Goal: Task Accomplishment & Management: Use online tool/utility

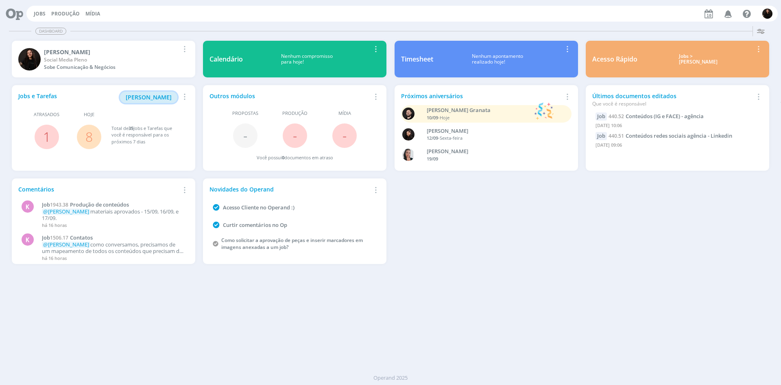
click at [156, 97] on span "[PERSON_NAME]" at bounding box center [149, 97] width 46 height 8
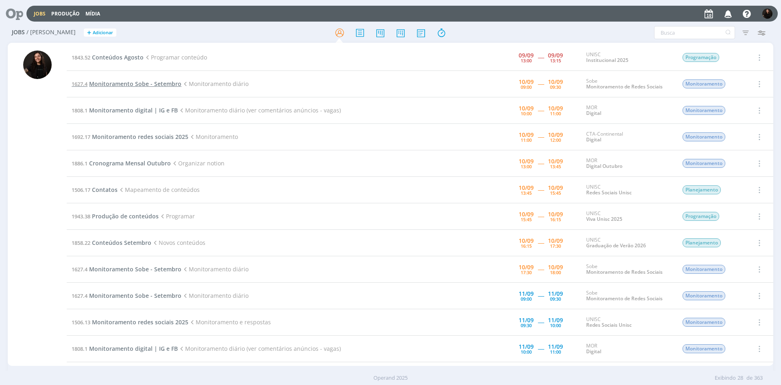
click at [163, 82] on span "Monitoramento Sobe - Setembro" at bounding box center [135, 84] width 92 height 8
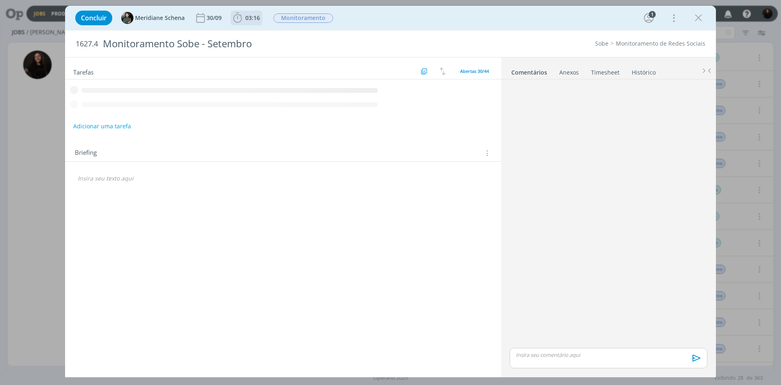
click at [236, 21] on icon "dialog" at bounding box center [238, 18] width 12 height 12
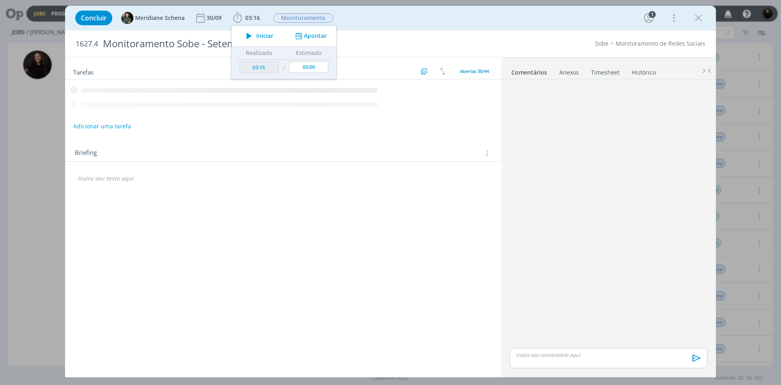
click at [250, 36] on icon "dialog" at bounding box center [249, 36] width 14 height 11
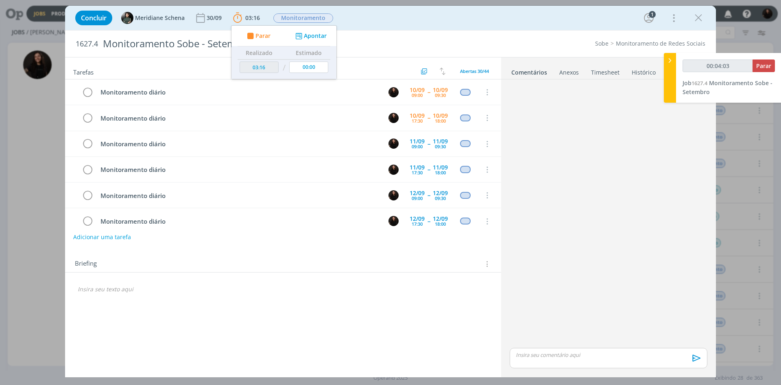
type input "00:04:04"
click at [672, 66] on div at bounding box center [670, 78] width 12 height 50
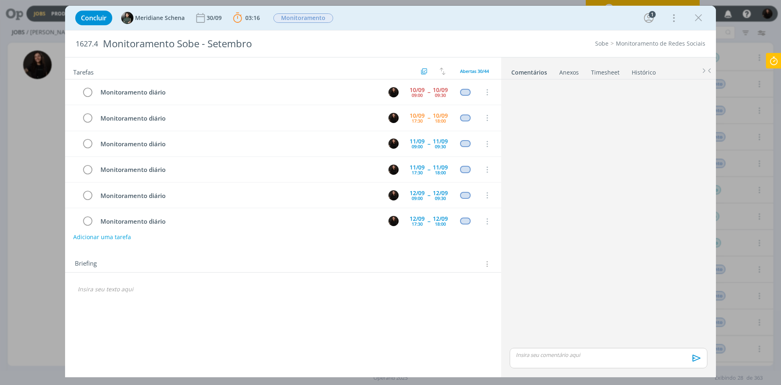
click at [776, 62] on icon at bounding box center [774, 61] width 15 height 16
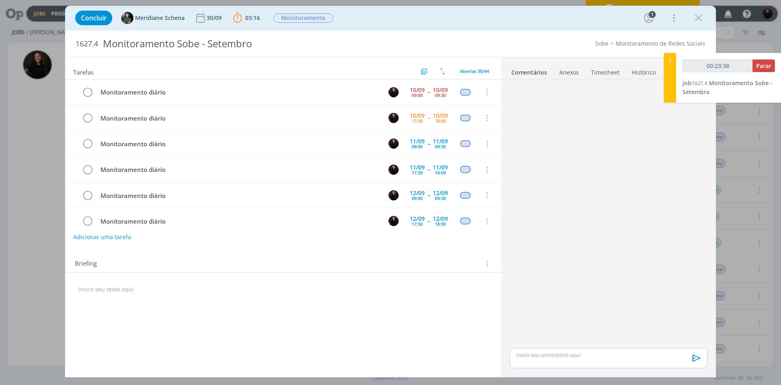
type input "00:23:39"
click at [773, 63] on button "Parar" at bounding box center [764, 65] width 22 height 13
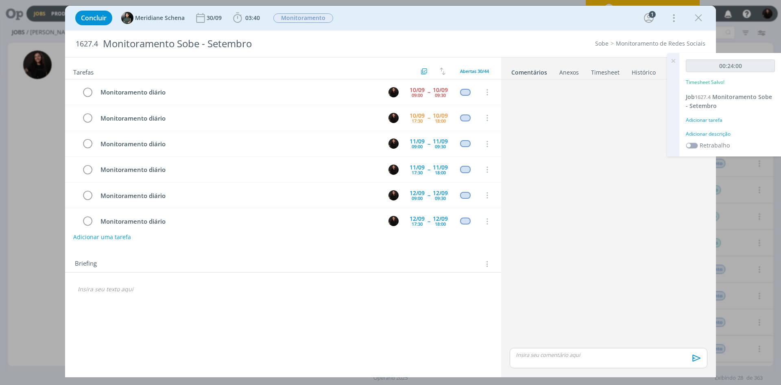
click at [733, 135] on div "Adicionar descrição" at bounding box center [730, 133] width 89 height 7
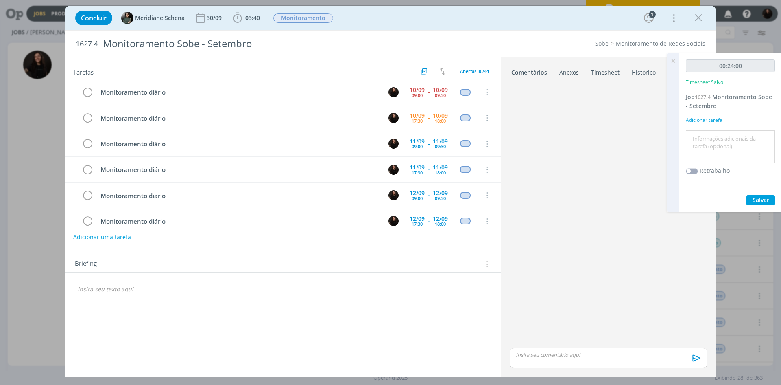
click at [724, 135] on textarea at bounding box center [730, 146] width 85 height 29
type textarea "M"
type textarea "monitoramento diário"
click at [755, 196] on span "Salvar" at bounding box center [761, 200] width 17 height 8
drag, startPoint x: 90, startPoint y: 90, endPoint x: 758, endPoint y: 52, distance: 669.3
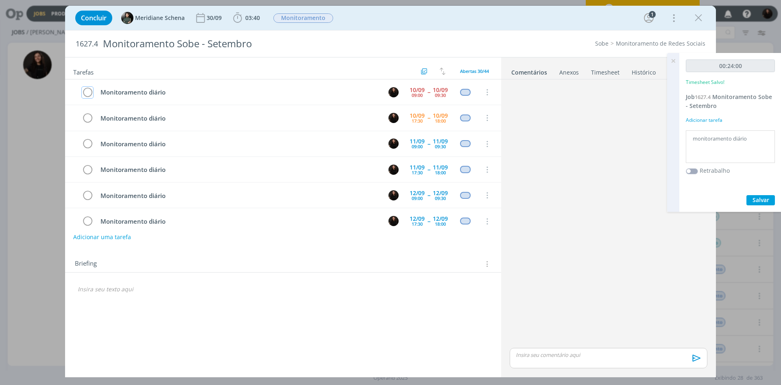
click at [90, 90] on icon "dialog" at bounding box center [87, 92] width 11 height 12
click at [696, 18] on icon "dialog" at bounding box center [699, 18] width 12 height 12
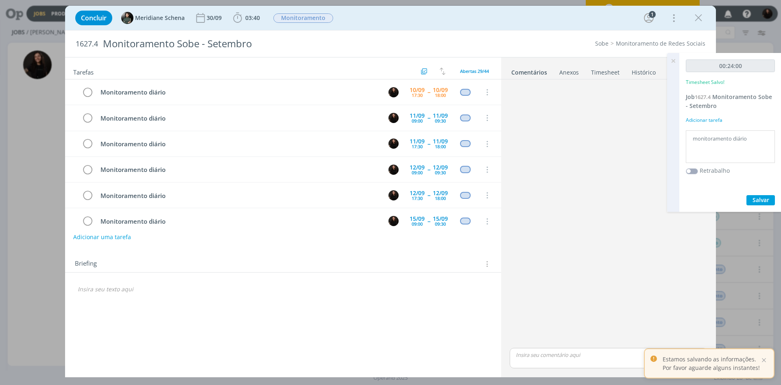
click at [674, 62] on div at bounding box center [390, 192] width 781 height 385
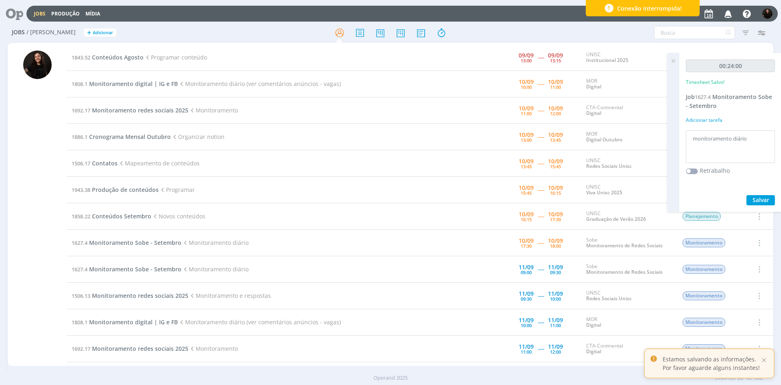
click at [145, 83] on div at bounding box center [390, 192] width 781 height 385
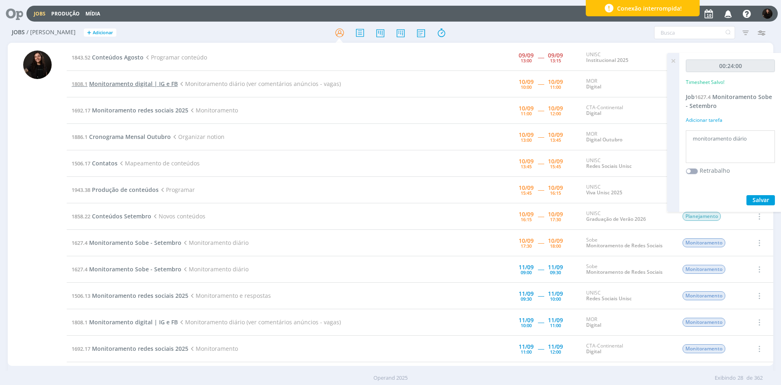
click at [104, 83] on span "Monitoramento digital | IG e FB" at bounding box center [133, 84] width 89 height 8
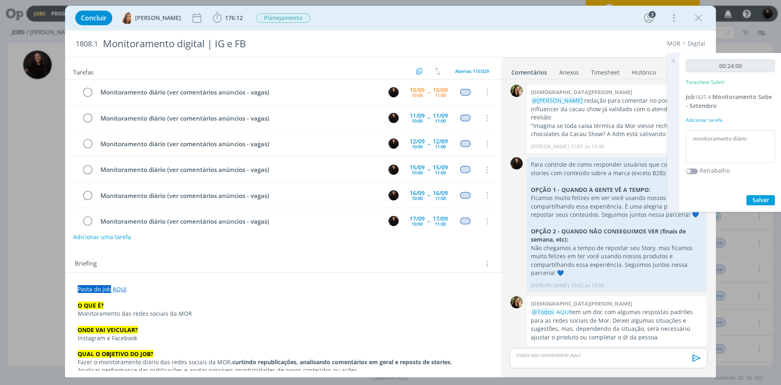
scroll to position [789, 0]
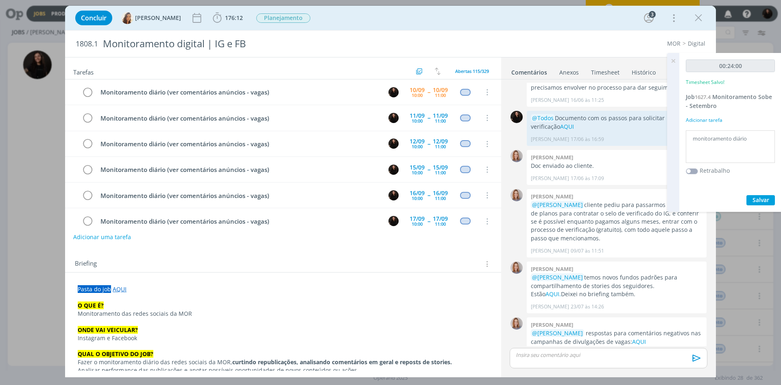
click at [671, 61] on icon at bounding box center [673, 61] width 15 height 16
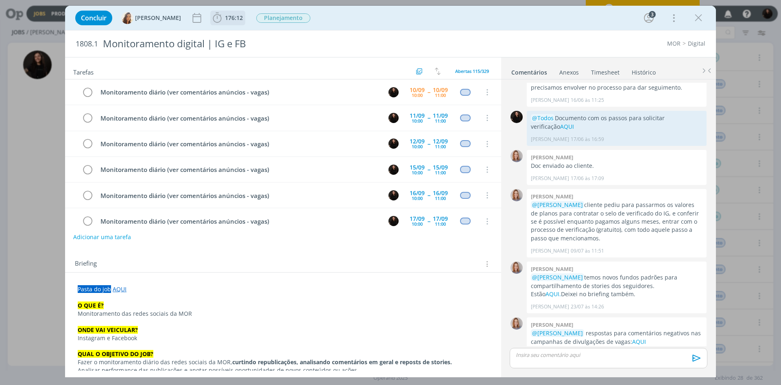
click at [211, 19] on icon "dialog" at bounding box center [217, 18] width 12 height 12
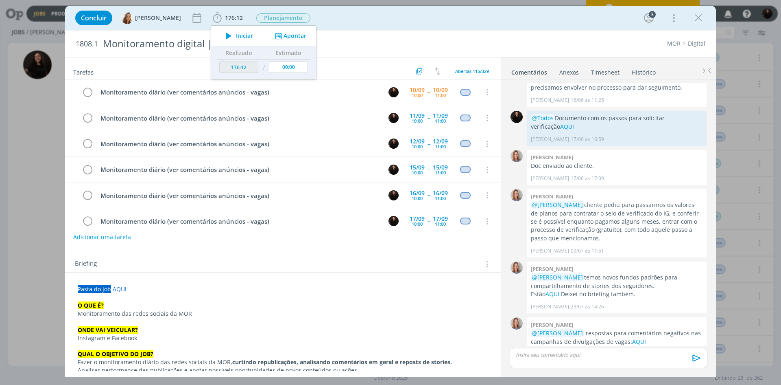
click at [236, 39] on span "Iniciar" at bounding box center [244, 36] width 17 height 6
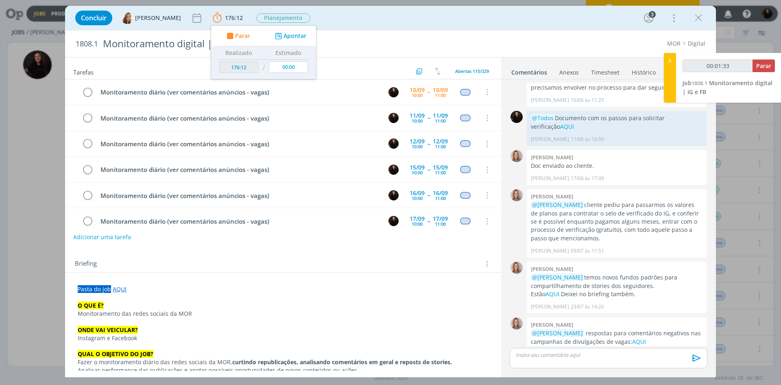
drag, startPoint x: 668, startPoint y: 66, endPoint x: 387, endPoint y: 8, distance: 287.1
click at [654, 62] on div "Jobs Produção Mídia Notificações Central de Ajuda Área de Membros Implantação o…" at bounding box center [390, 192] width 781 height 385
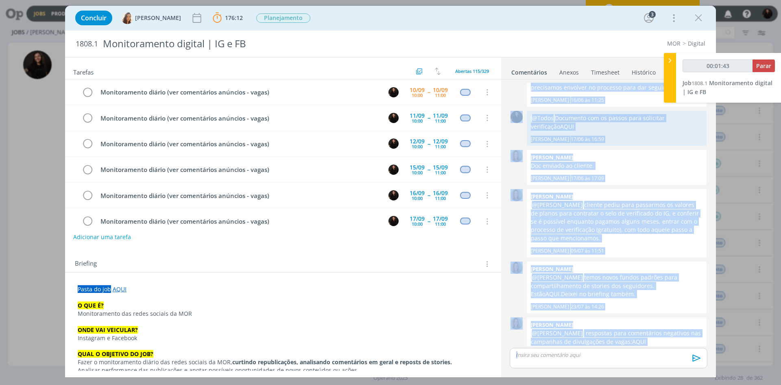
click at [455, 286] on p "Pasta do job AQUI" at bounding box center [283, 289] width 411 height 8
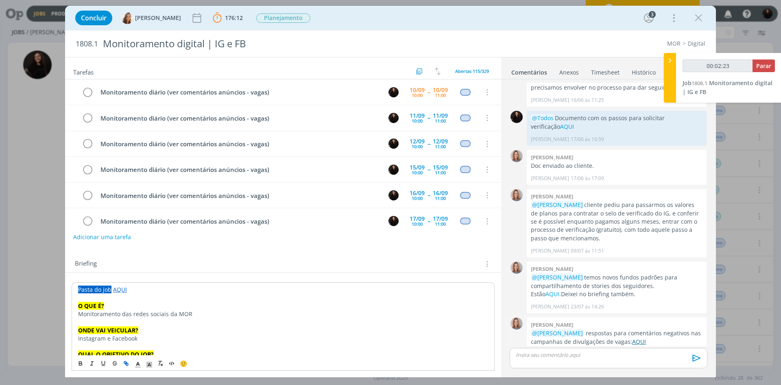
click at [632, 337] on link "AQUI" at bounding box center [639, 341] width 14 height 8
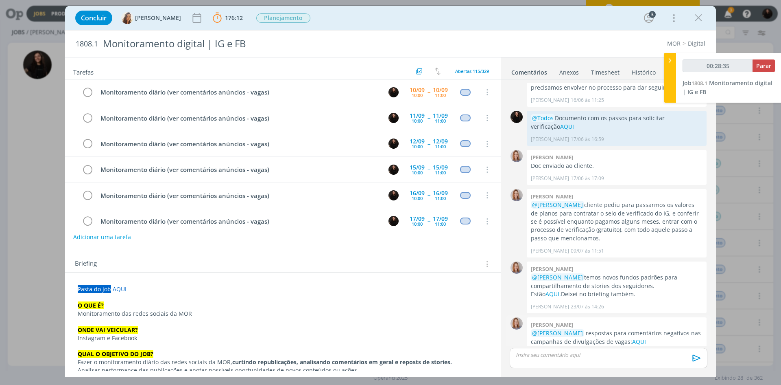
type input "00:29:35"
